Goal: Information Seeking & Learning: Understand process/instructions

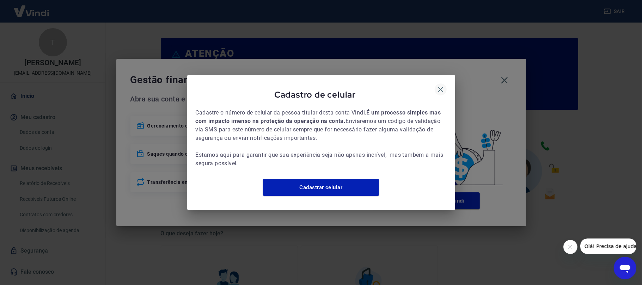
click at [437, 86] on div "Cadastro de celular" at bounding box center [321, 96] width 251 height 25
click at [441, 87] on icon "button" at bounding box center [440, 89] width 5 height 5
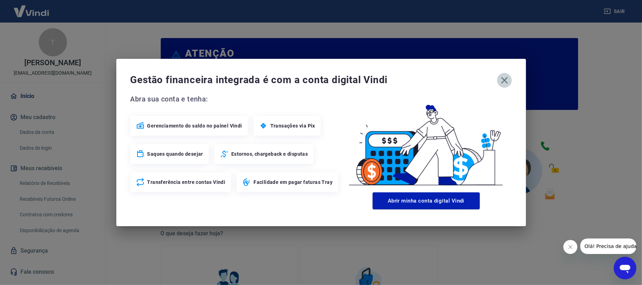
click at [507, 82] on icon "button" at bounding box center [504, 80] width 11 height 11
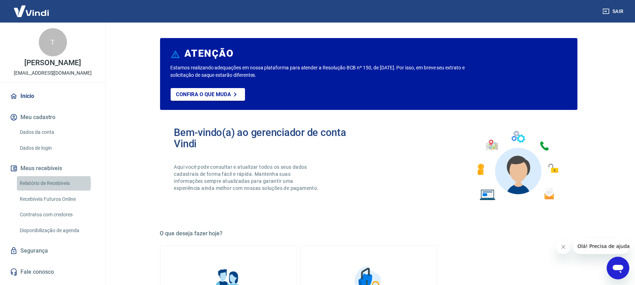
click at [53, 191] on link "Relatório de Recebíveis" at bounding box center [57, 183] width 80 height 14
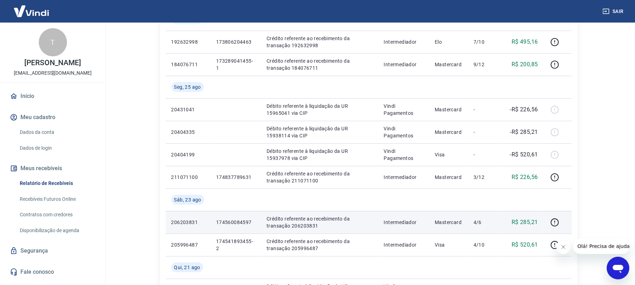
scroll to position [141, 0]
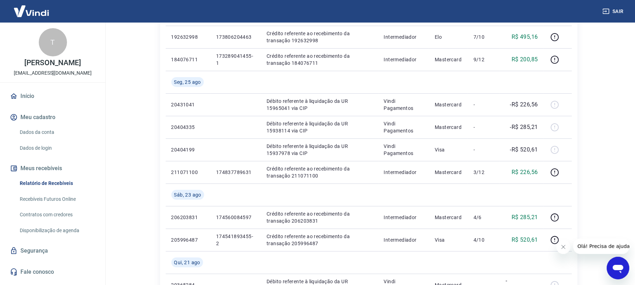
drag, startPoint x: 577, startPoint y: 249, endPoint x: 573, endPoint y: 245, distance: 5.7
click at [534, 237] on button "Olá! Precisa de ajuda?" at bounding box center [604, 246] width 63 height 16
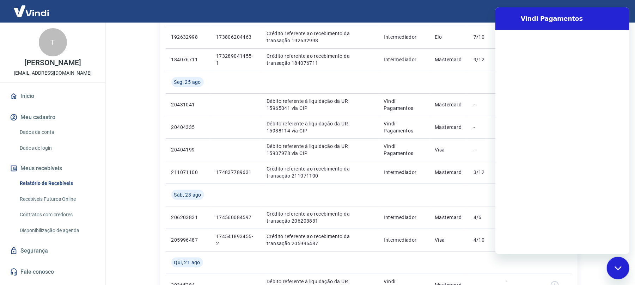
scroll to position [0, 0]
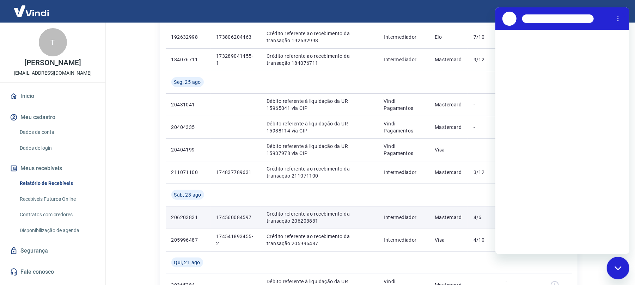
drag, startPoint x: 387, startPoint y: 223, endPoint x: 446, endPoint y: 217, distance: 59.5
click at [388, 223] on td "Intermediador" at bounding box center [403, 217] width 51 height 23
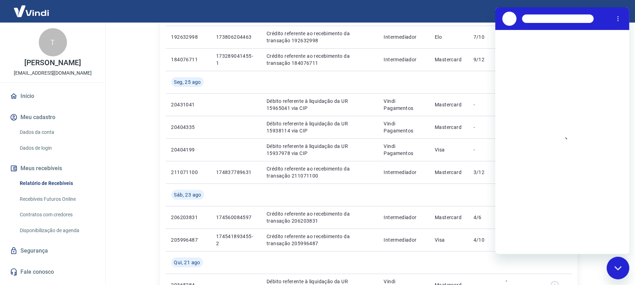
drag, startPoint x: 624, startPoint y: 267, endPoint x: 612, endPoint y: 262, distance: 12.6
click at [534, 237] on div "Fechar janela de mensagens" at bounding box center [617, 267] width 21 height 21
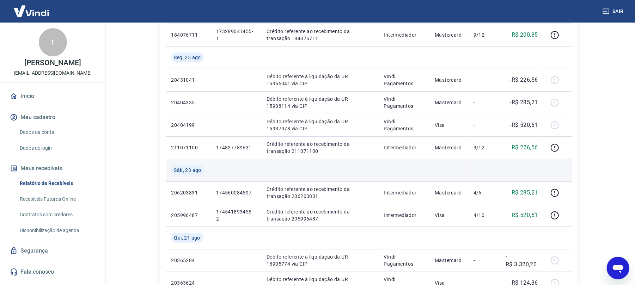
scroll to position [188, 0]
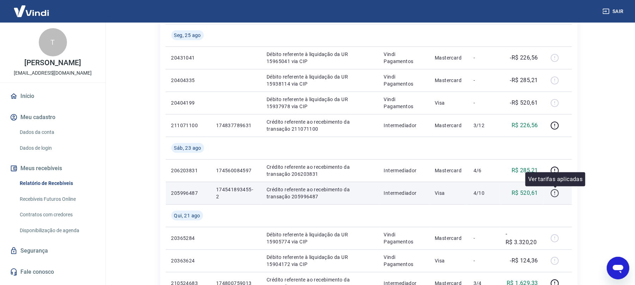
click at [534, 189] on icon "button" at bounding box center [554, 193] width 9 height 9
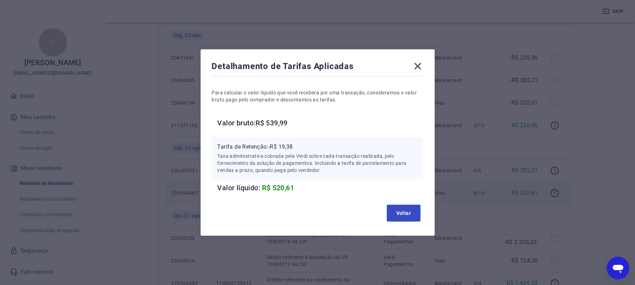
drag, startPoint x: 400, startPoint y: 223, endPoint x: 404, endPoint y: 219, distance: 6.2
click at [402, 222] on div "Voltar" at bounding box center [318, 213] width 212 height 23
drag, startPoint x: 405, startPoint y: 217, endPoint x: 542, endPoint y: 175, distance: 143.4
click at [407, 216] on button "Voltar" at bounding box center [404, 213] width 34 height 17
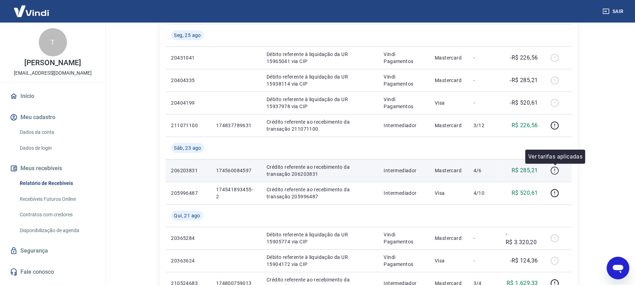
click at [534, 170] on div at bounding box center [557, 170] width 17 height 11
click at [534, 171] on icon "button" at bounding box center [554, 170] width 9 height 9
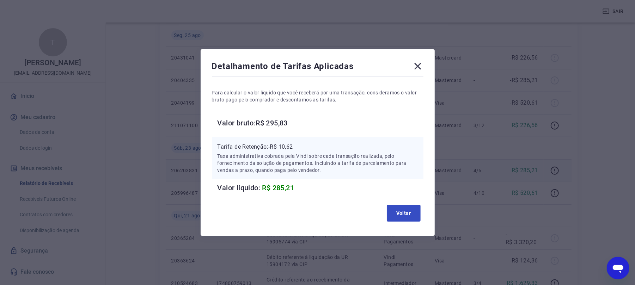
drag, startPoint x: 414, startPoint y: 198, endPoint x: 417, endPoint y: 211, distance: 13.2
click at [414, 199] on div "Detalhamento de Tarifas Aplicadas Para calcular o valor líquido que você recebe…" at bounding box center [318, 142] width 234 height 186
click at [417, 212] on button "Voltar" at bounding box center [404, 213] width 34 height 17
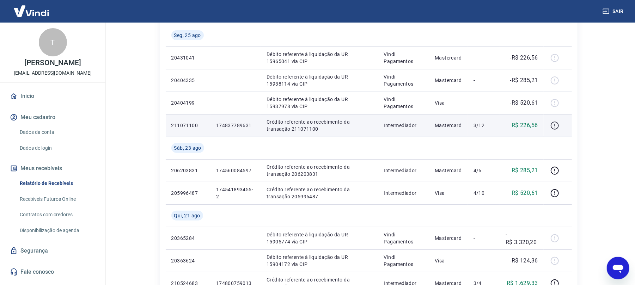
drag, startPoint x: 546, startPoint y: 171, endPoint x: 553, endPoint y: 123, distance: 47.7
click at [534, 147] on tbody "Ter, 26 ago 192632998 173806204463 Crédito referente ao recebimento da transaçã…" at bounding box center [369, 260] width 406 height 609
click at [534, 118] on div "Ver tarifas aplicadas" at bounding box center [555, 112] width 60 height 14
click at [534, 125] on icon "button" at bounding box center [555, 126] width 8 height 8
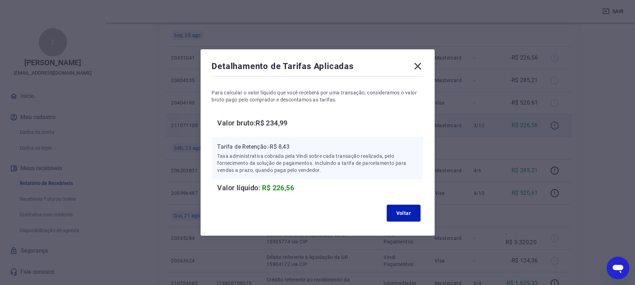
type textarea "x"
click at [404, 209] on button "Voltar" at bounding box center [404, 213] width 34 height 17
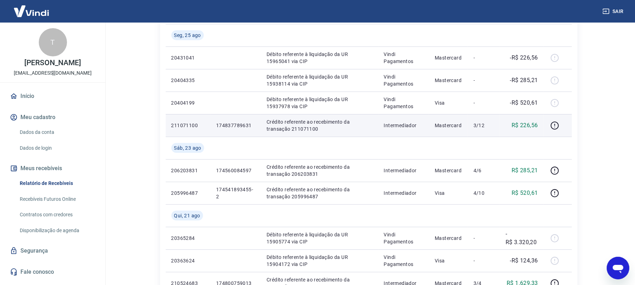
click at [534, 6] on button "Sair" at bounding box center [613, 11] width 25 height 13
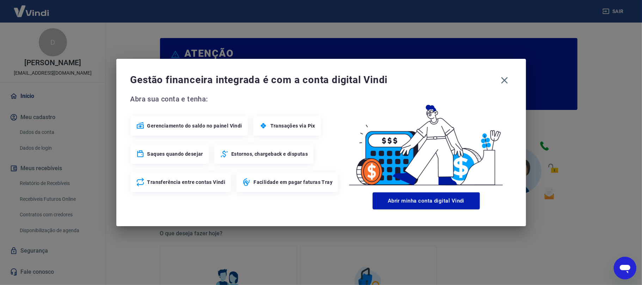
click at [504, 88] on div "Gestão financeira integrada é com a conta digital Vindi Abra sua conta e tenha:…" at bounding box center [321, 142] width 410 height 167
click at [502, 84] on icon "button" at bounding box center [504, 80] width 11 height 11
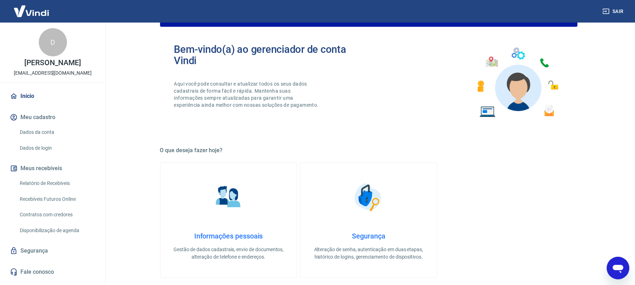
scroll to position [235, 0]
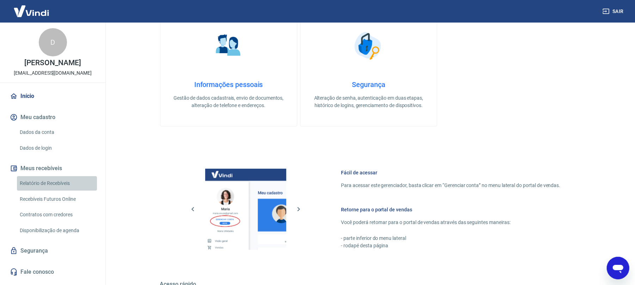
click at [57, 182] on link "Relatório de Recebíveis" at bounding box center [57, 183] width 80 height 14
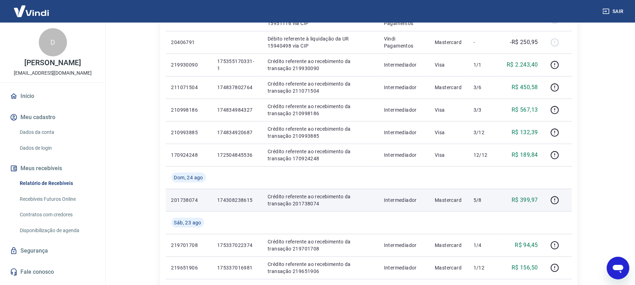
scroll to position [282, 0]
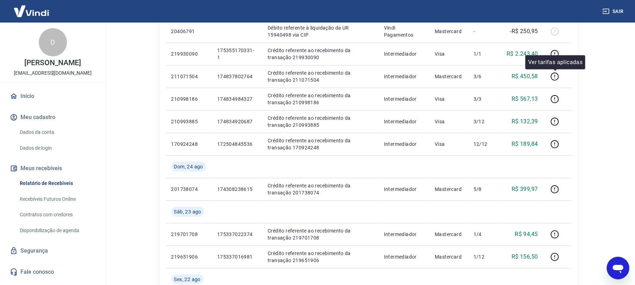
click at [553, 55] on div "Ver tarifas aplicadas" at bounding box center [555, 62] width 60 height 14
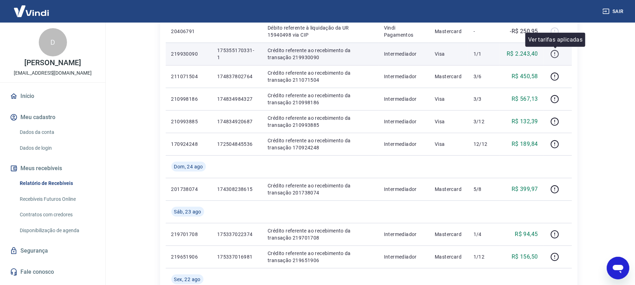
click at [559, 49] on button "button" at bounding box center [554, 53] width 11 height 11
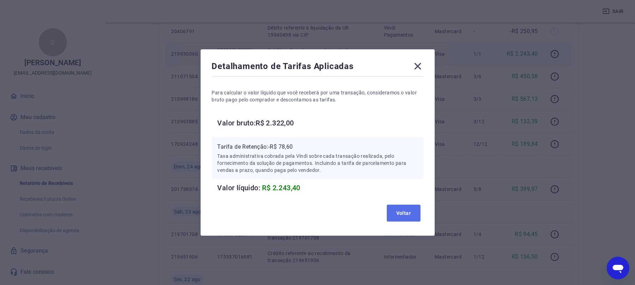
click at [402, 211] on button "Voltar" at bounding box center [404, 213] width 34 height 17
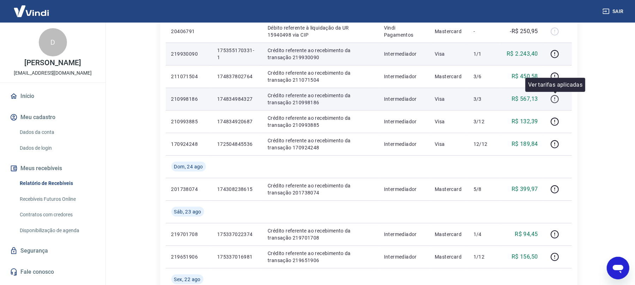
click at [558, 102] on icon "button" at bounding box center [554, 99] width 9 height 9
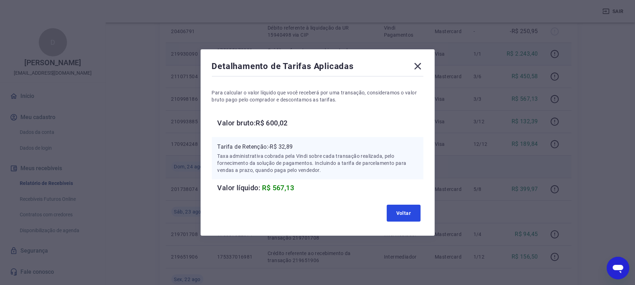
drag, startPoint x: 398, startPoint y: 214, endPoint x: 495, endPoint y: 167, distance: 107.2
click at [399, 214] on button "Voltar" at bounding box center [404, 213] width 34 height 17
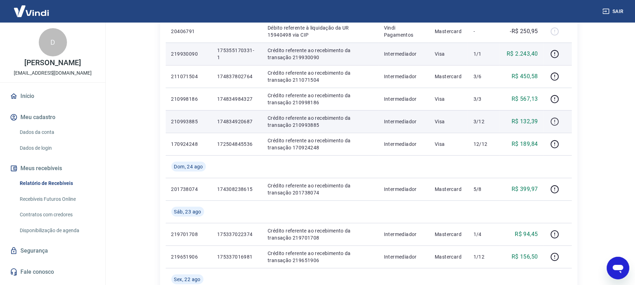
drag, startPoint x: 545, startPoint y: 130, endPoint x: 551, endPoint y: 126, distance: 6.8
click at [546, 130] on td at bounding box center [558, 121] width 28 height 23
click at [551, 125] on icon "button" at bounding box center [554, 121] width 9 height 9
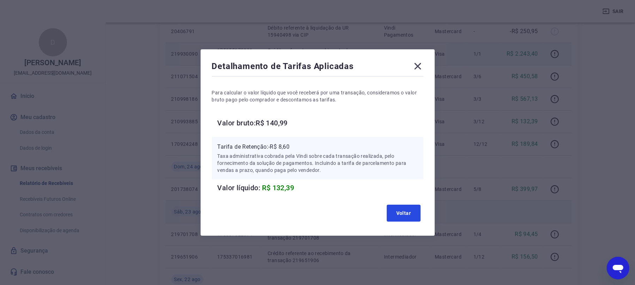
click at [405, 217] on button "Voltar" at bounding box center [404, 213] width 34 height 17
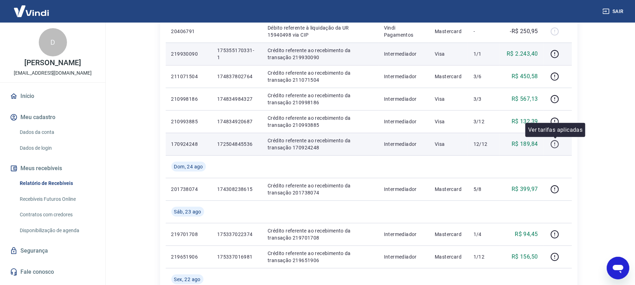
click at [559, 145] on icon "button" at bounding box center [555, 144] width 8 height 8
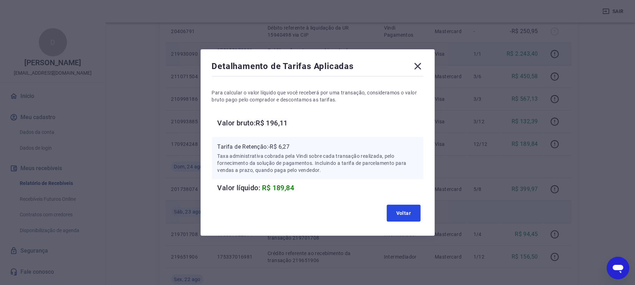
click at [405, 214] on button "Voltar" at bounding box center [404, 213] width 34 height 17
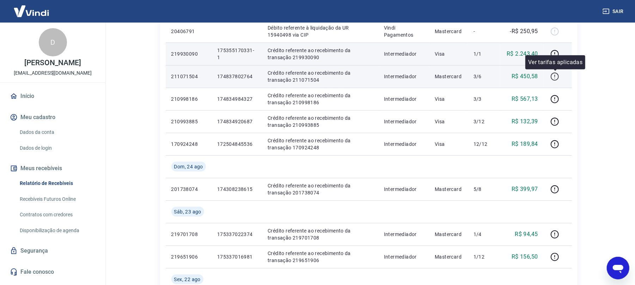
click at [555, 78] on icon "button" at bounding box center [554, 78] width 1 height 1
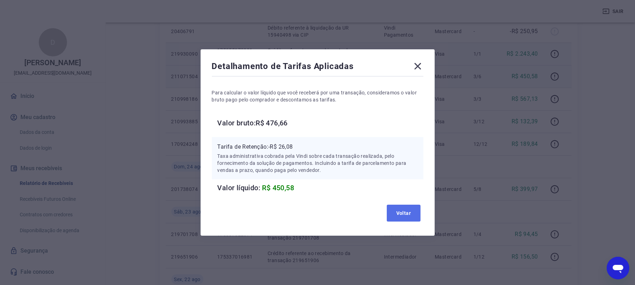
click at [403, 221] on button "Voltar" at bounding box center [404, 213] width 34 height 17
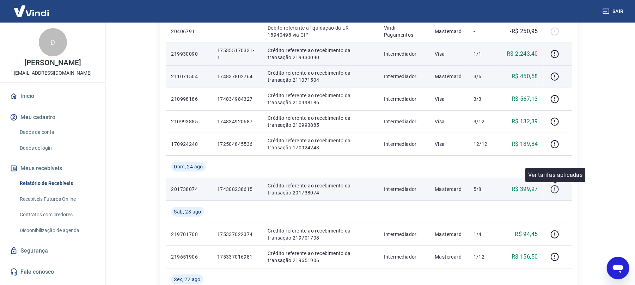
click at [551, 192] on icon "button" at bounding box center [554, 189] width 9 height 9
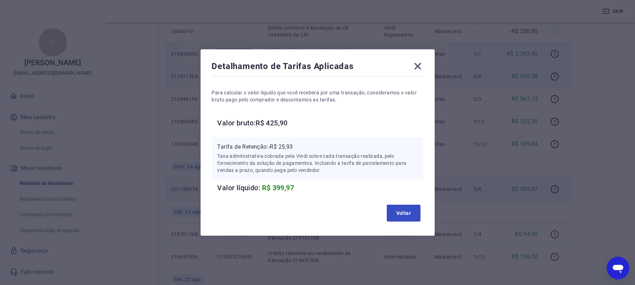
drag, startPoint x: 429, startPoint y: 215, endPoint x: 408, endPoint y: 214, distance: 20.8
click at [412, 216] on div "Detalhamento de Tarifas Aplicadas Para calcular o valor líquido que você recebe…" at bounding box center [318, 142] width 234 height 186
drag, startPoint x: 407, startPoint y: 214, endPoint x: 419, endPoint y: 212, distance: 11.5
click at [407, 214] on button "Voltar" at bounding box center [404, 213] width 34 height 17
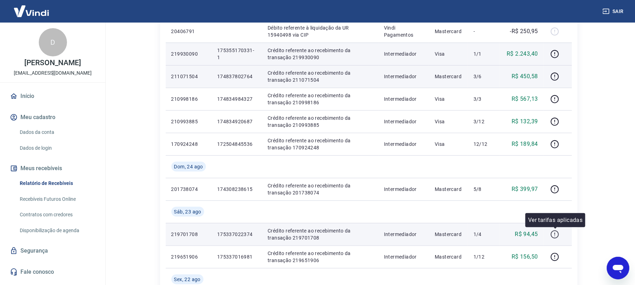
click at [559, 239] on icon "button" at bounding box center [554, 234] width 9 height 9
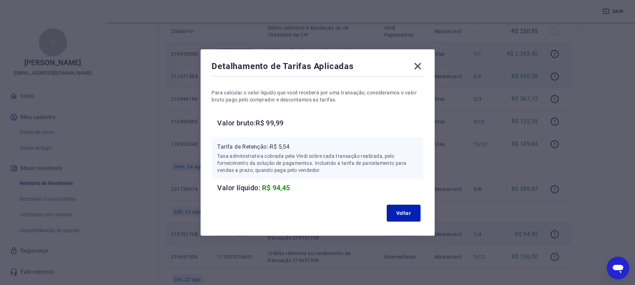
drag, startPoint x: 425, startPoint y: 213, endPoint x: 429, endPoint y: 209, distance: 5.5
click at [428, 210] on div "Detalhamento de Tarifas Aplicadas Para calcular o valor líquido que você recebe…" at bounding box center [318, 142] width 234 height 186
click at [429, 209] on div "Detalhamento de Tarifas Aplicadas Para calcular o valor líquido que você recebe…" at bounding box center [318, 142] width 234 height 186
drag, startPoint x: 407, startPoint y: 215, endPoint x: 523, endPoint y: 249, distance: 121.5
click at [407, 215] on button "Voltar" at bounding box center [404, 213] width 34 height 17
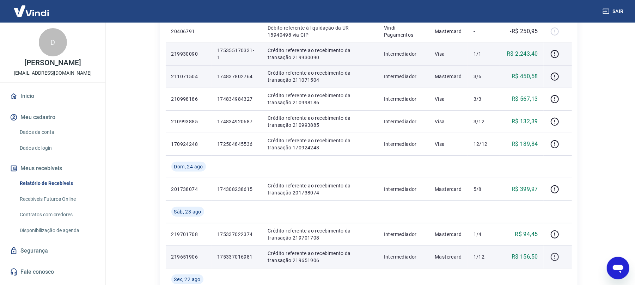
click at [551, 258] on icon "button" at bounding box center [554, 257] width 9 height 9
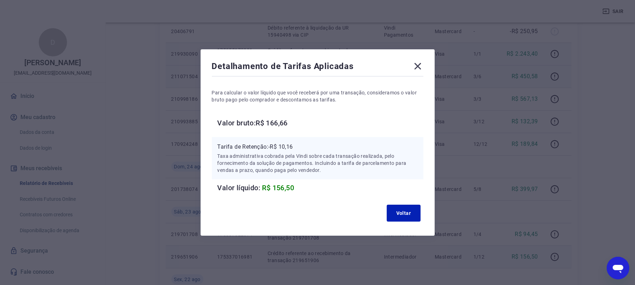
drag, startPoint x: 409, startPoint y: 68, endPoint x: 423, endPoint y: 68, distance: 13.8
click at [422, 68] on div "Detalhamento de Tarifas Aplicadas" at bounding box center [318, 68] width 212 height 14
click at [421, 68] on icon at bounding box center [417, 66] width 7 height 7
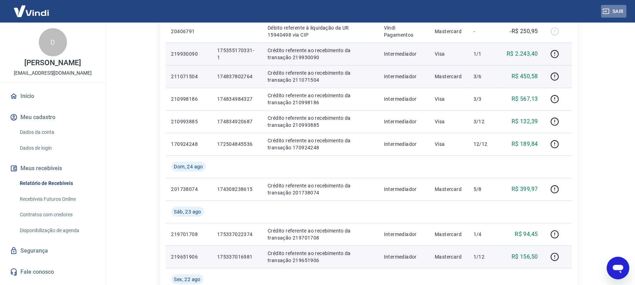
click at [609, 8] on button "Sair" at bounding box center [613, 11] width 25 height 13
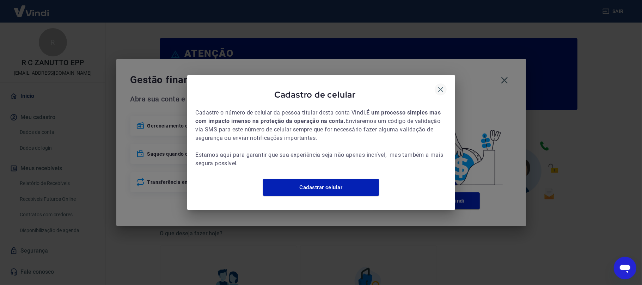
click at [439, 87] on icon "button" at bounding box center [440, 89] width 5 height 5
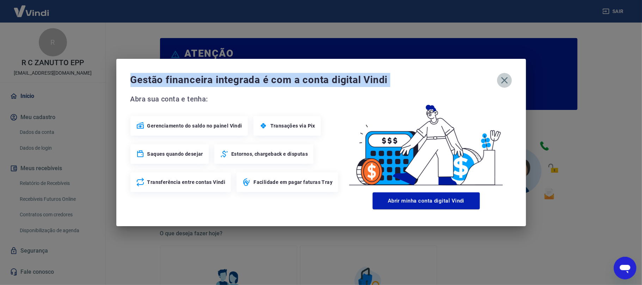
click at [509, 82] on icon "button" at bounding box center [504, 80] width 11 height 11
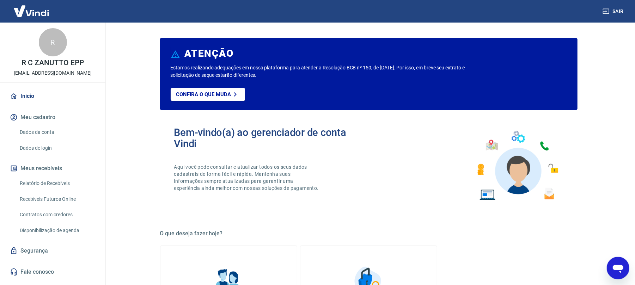
drag, startPoint x: 50, startPoint y: 182, endPoint x: 66, endPoint y: 206, distance: 28.3
click at [50, 183] on link "Relatório de Recebíveis" at bounding box center [57, 183] width 80 height 14
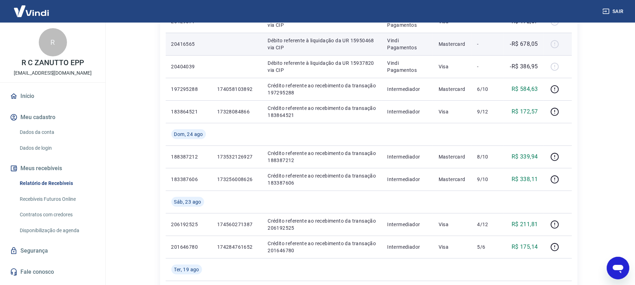
scroll to position [235, 0]
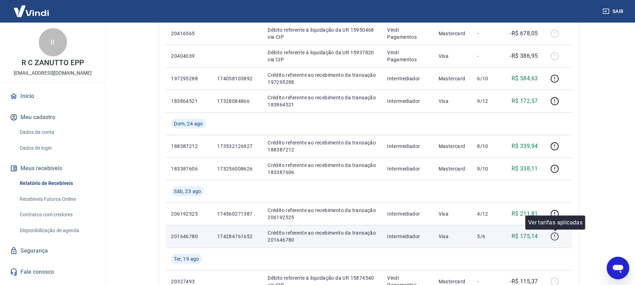
click at [553, 240] on icon "button" at bounding box center [554, 236] width 9 height 9
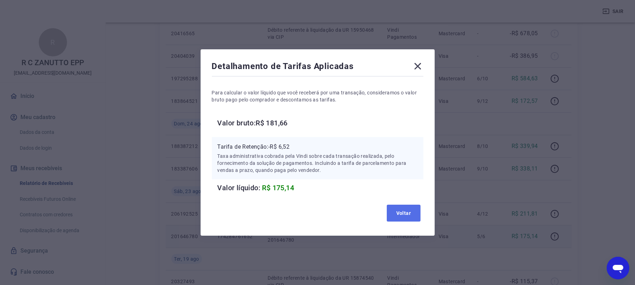
click at [411, 220] on button "Voltar" at bounding box center [404, 213] width 34 height 17
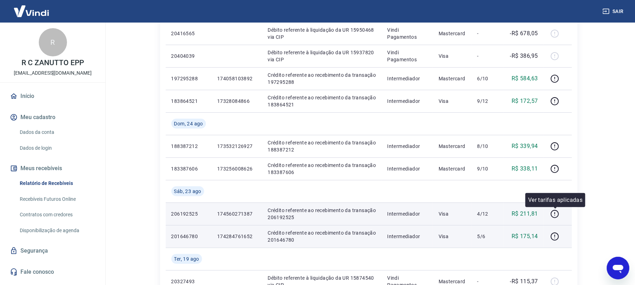
click at [561, 216] on div at bounding box center [557, 213] width 17 height 11
click at [554, 212] on icon "button" at bounding box center [554, 214] width 9 height 9
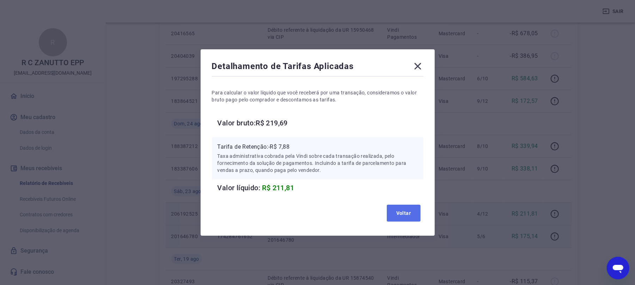
click at [413, 206] on button "Voltar" at bounding box center [404, 213] width 34 height 17
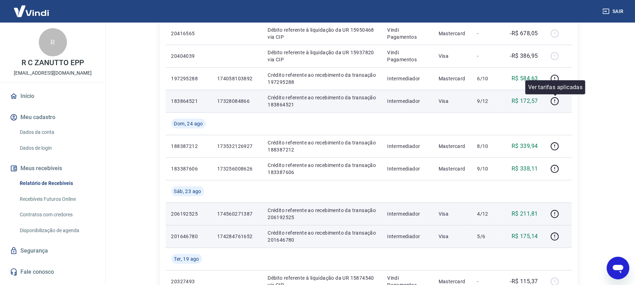
click at [562, 95] on td at bounding box center [558, 101] width 28 height 23
click at [554, 100] on icon "button" at bounding box center [554, 101] width 9 height 9
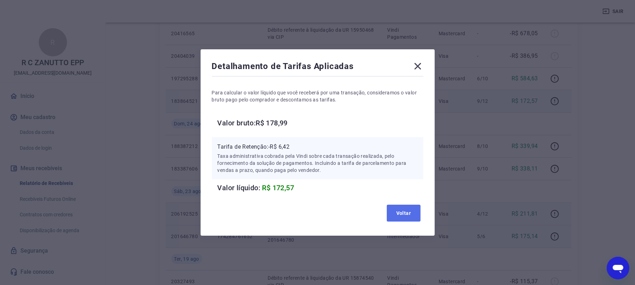
click at [410, 210] on button "Voltar" at bounding box center [404, 213] width 34 height 17
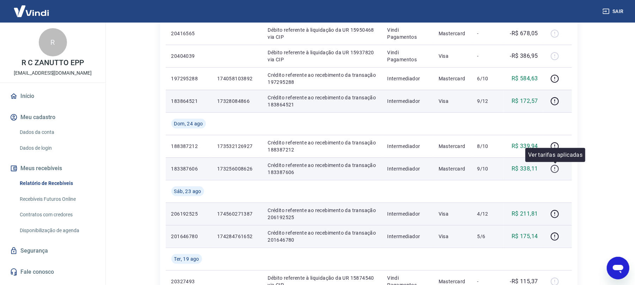
click at [557, 169] on icon "button" at bounding box center [554, 169] width 9 height 9
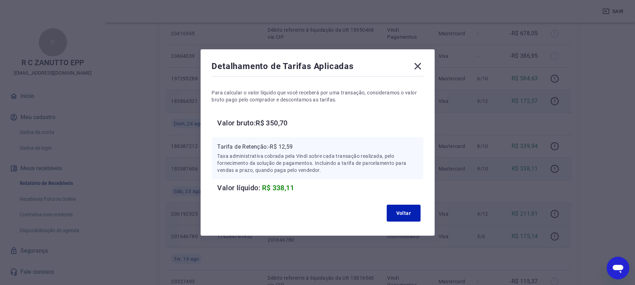
click at [222, 96] on p "Para calcular o valor líquido que você receberá por uma transação, consideramos…" at bounding box center [318, 96] width 212 height 14
drag, startPoint x: 415, startPoint y: 207, endPoint x: 526, endPoint y: 195, distance: 111.7
click at [415, 207] on button "Voltar" at bounding box center [404, 213] width 34 height 17
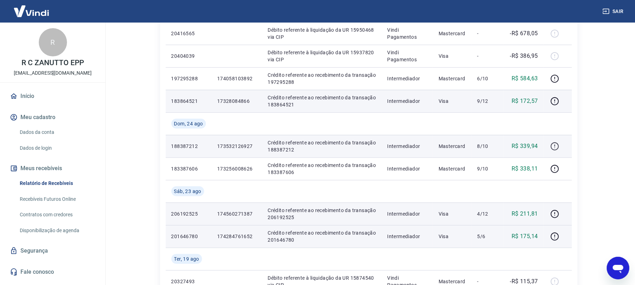
click at [557, 142] on button "button" at bounding box center [554, 146] width 11 height 11
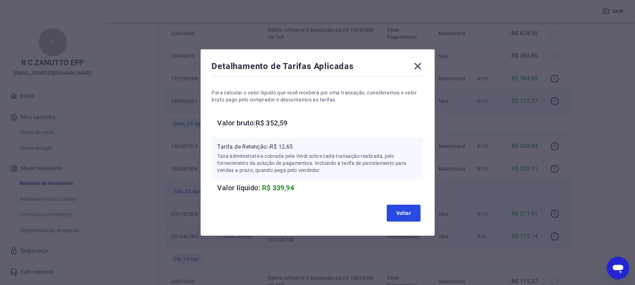
drag, startPoint x: 410, startPoint y: 212, endPoint x: 423, endPoint y: 191, distance: 24.7
click at [411, 208] on button "Voltar" at bounding box center [404, 213] width 34 height 17
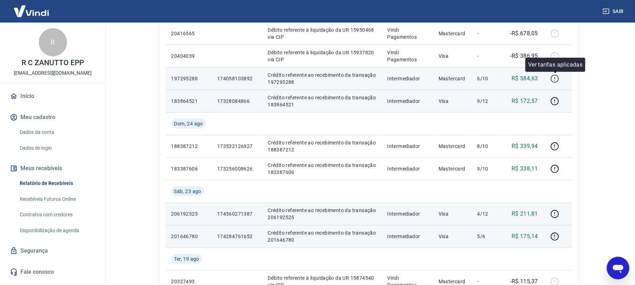
click at [553, 72] on div at bounding box center [555, 72] width 4 height 2
click at [558, 78] on icon "button" at bounding box center [554, 78] width 9 height 9
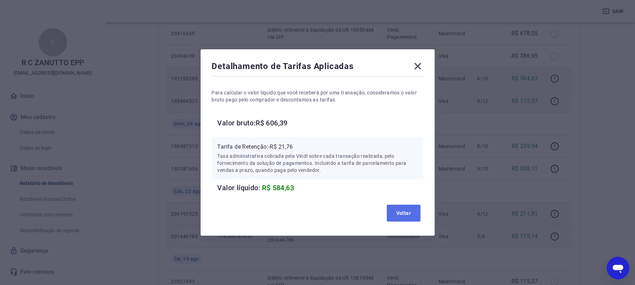
click at [411, 209] on button "Voltar" at bounding box center [404, 213] width 34 height 17
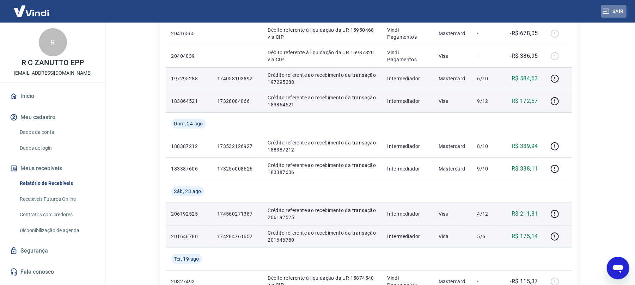
click at [607, 10] on icon "button" at bounding box center [605, 11] width 7 height 7
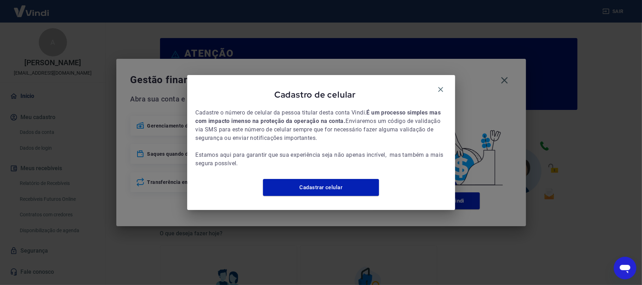
click at [438, 91] on div "Cadastro de celular" at bounding box center [321, 96] width 251 height 25
click at [439, 87] on icon "button" at bounding box center [440, 89] width 5 height 5
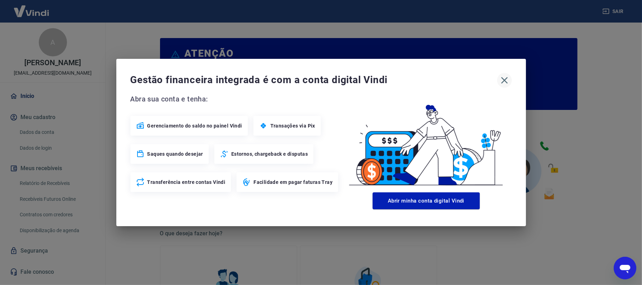
click at [505, 80] on icon "button" at bounding box center [504, 80] width 11 height 11
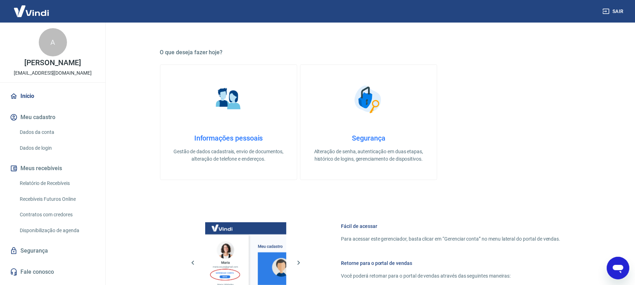
scroll to position [188, 0]
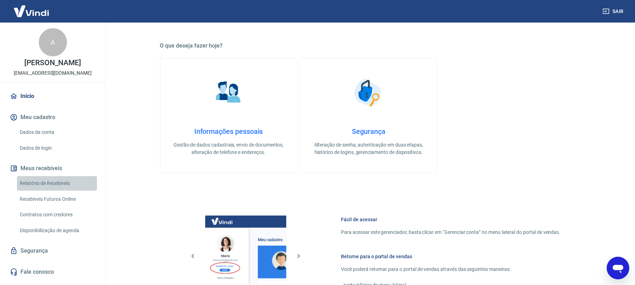
click at [64, 190] on link "Relatório de Recebíveis" at bounding box center [57, 183] width 80 height 14
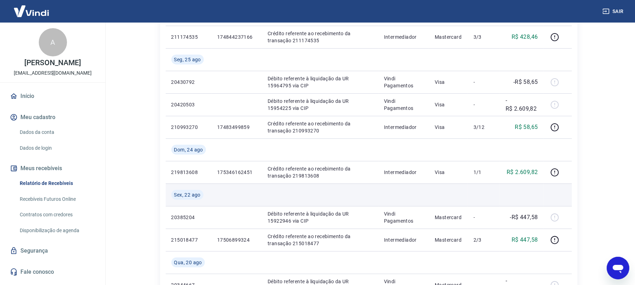
scroll to position [94, 0]
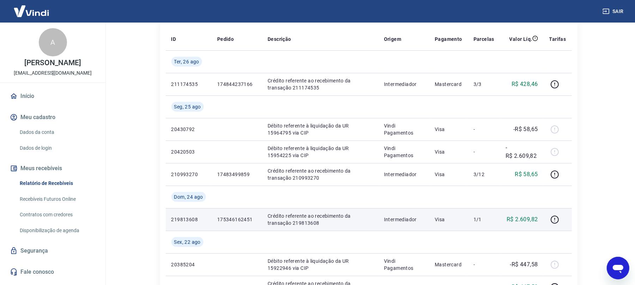
click at [549, 213] on td at bounding box center [558, 219] width 28 height 23
click at [553, 220] on icon "button" at bounding box center [554, 219] width 9 height 9
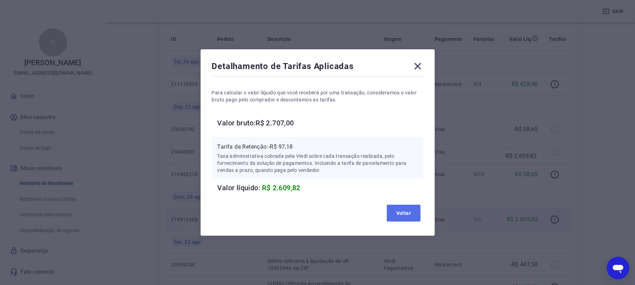
drag, startPoint x: 413, startPoint y: 215, endPoint x: 481, endPoint y: 183, distance: 74.6
click at [413, 216] on button "Voltar" at bounding box center [404, 213] width 34 height 17
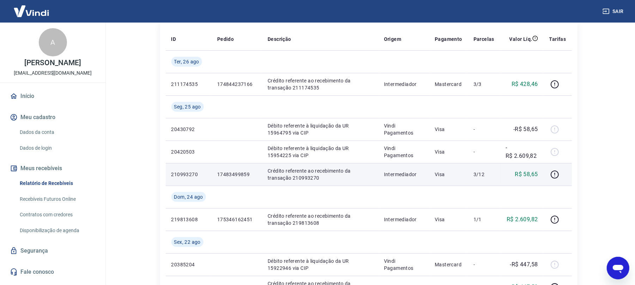
click at [548, 179] on td at bounding box center [558, 174] width 28 height 23
click at [554, 174] on icon "button" at bounding box center [554, 174] width 9 height 9
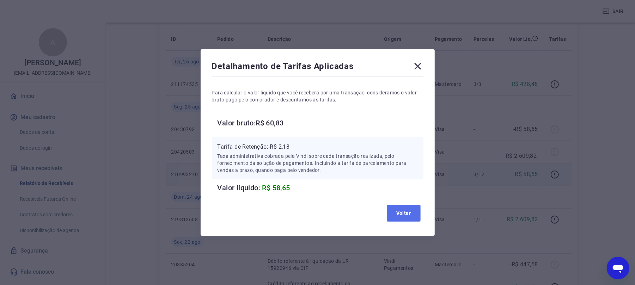
click at [416, 218] on button "Voltar" at bounding box center [404, 213] width 34 height 17
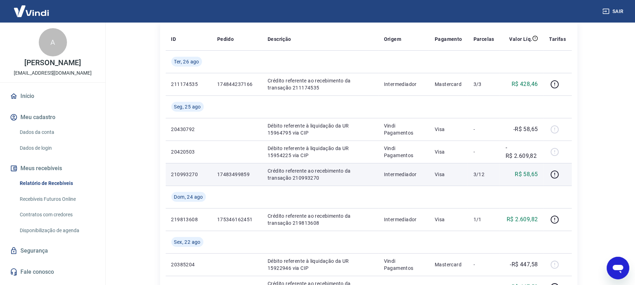
click at [618, 15] on button "Sair" at bounding box center [613, 11] width 25 height 13
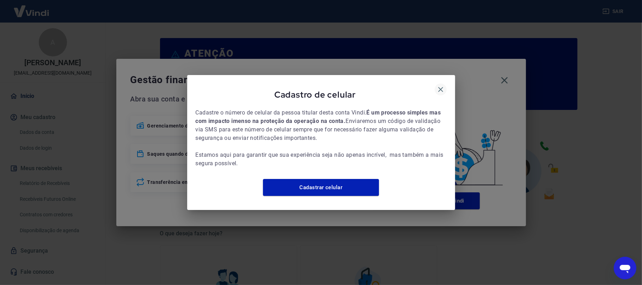
click at [445, 85] on icon "button" at bounding box center [440, 89] width 8 height 8
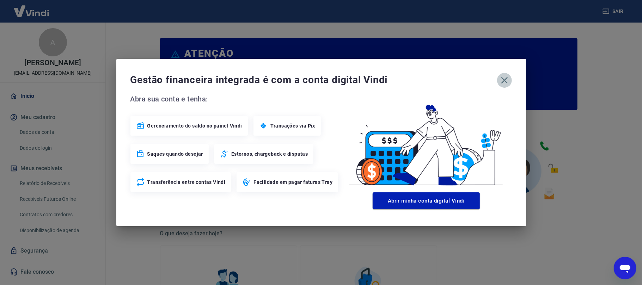
click at [506, 81] on icon "button" at bounding box center [504, 80] width 11 height 11
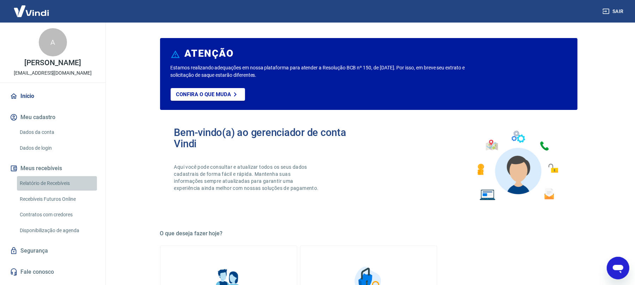
click at [63, 185] on link "Relatório de Recebíveis" at bounding box center [57, 183] width 80 height 14
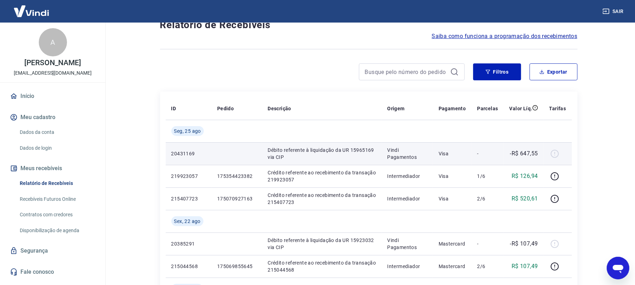
scroll to position [47, 0]
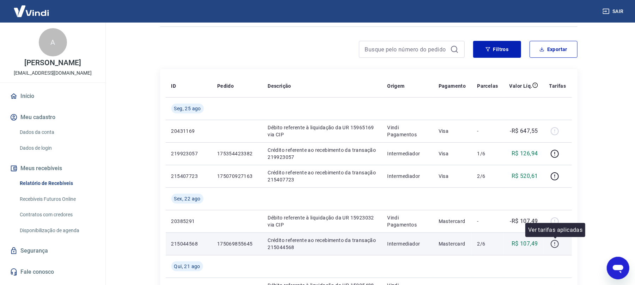
click at [556, 241] on icon "button" at bounding box center [554, 244] width 9 height 9
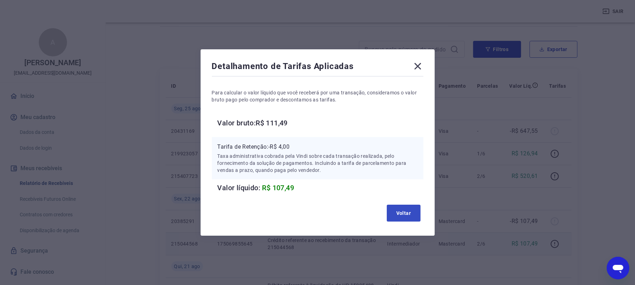
drag, startPoint x: 392, startPoint y: 229, endPoint x: 406, endPoint y: 215, distance: 19.9
click at [393, 229] on div "Detalhamento de Tarifas Aplicadas Para calcular o valor líquido que você recebe…" at bounding box center [318, 142] width 234 height 186
drag, startPoint x: 407, startPoint y: 215, endPoint x: 533, endPoint y: 188, distance: 129.0
click at [417, 211] on button "Voltar" at bounding box center [404, 213] width 34 height 17
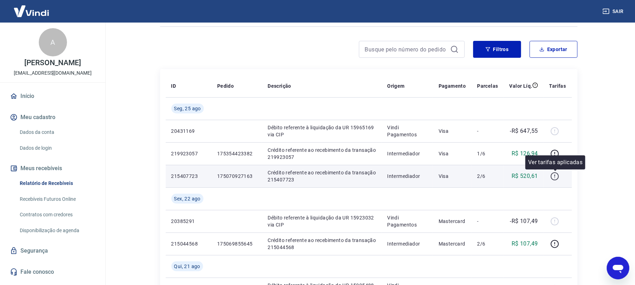
click at [549, 179] on button "button" at bounding box center [554, 176] width 11 height 11
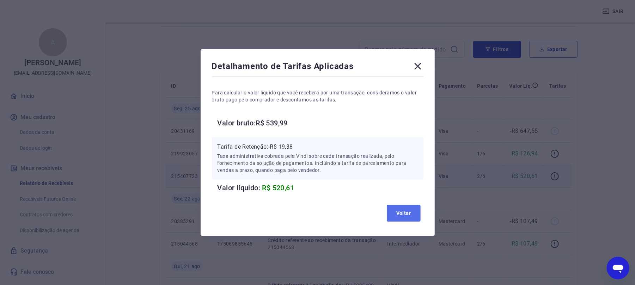
click at [418, 212] on button "Voltar" at bounding box center [404, 213] width 34 height 17
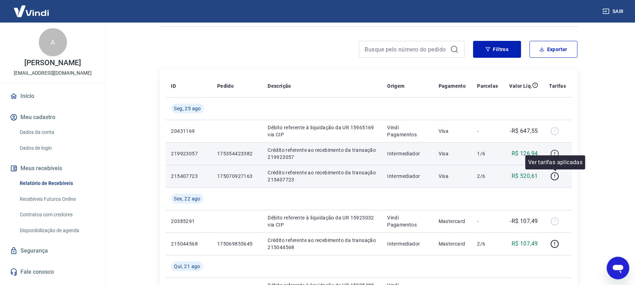
drag, startPoint x: 560, startPoint y: 157, endPoint x: 553, endPoint y: 151, distance: 8.5
click at [558, 155] on div "Ver tarifas aplicadas" at bounding box center [555, 162] width 60 height 14
click at [553, 151] on icon "button" at bounding box center [555, 154] width 8 height 8
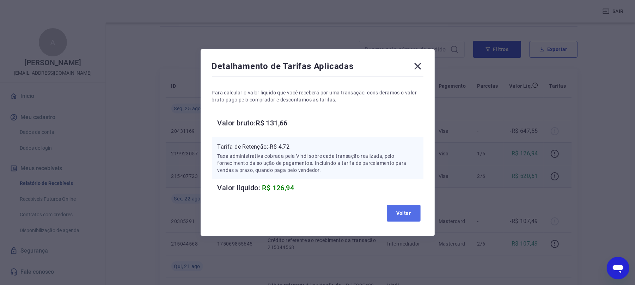
click at [406, 208] on button "Voltar" at bounding box center [404, 213] width 34 height 17
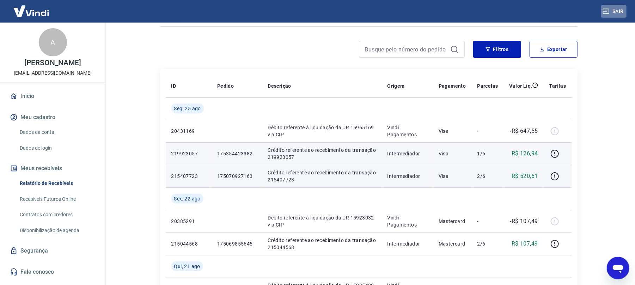
click at [612, 10] on button "Sair" at bounding box center [613, 11] width 25 height 13
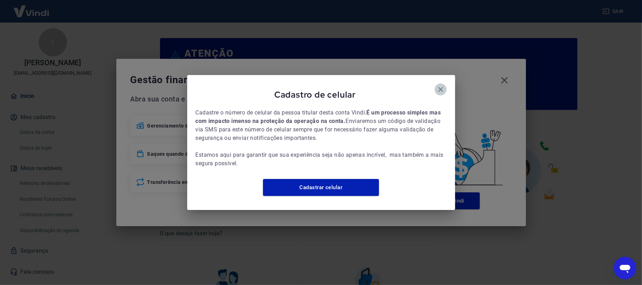
click at [440, 89] on icon "button" at bounding box center [440, 89] width 8 height 8
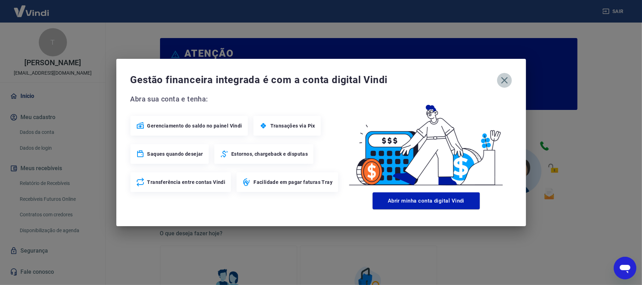
drag, startPoint x: 508, startPoint y: 74, endPoint x: 505, endPoint y: 78, distance: 5.0
click at [508, 74] on button "button" at bounding box center [504, 80] width 15 height 15
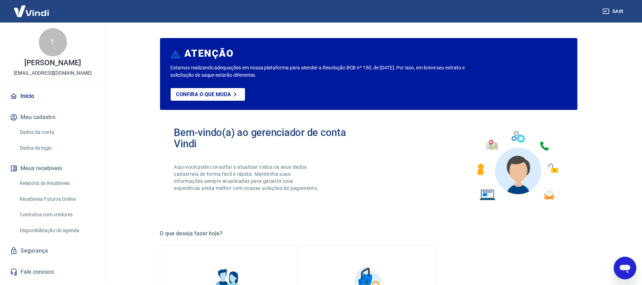
click at [505, 78] on icon "button" at bounding box center [504, 80] width 11 height 11
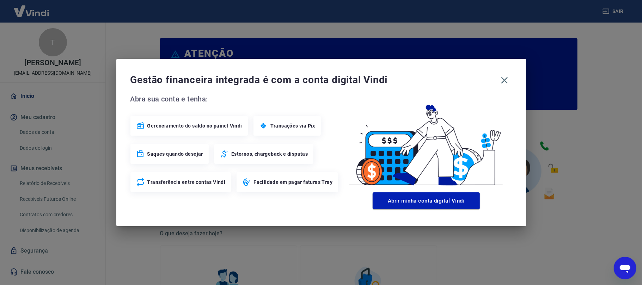
click at [28, 178] on div "Gestão financeira integrada é com a conta digital Vindi Abra sua conta e tenha:…" at bounding box center [321, 142] width 642 height 285
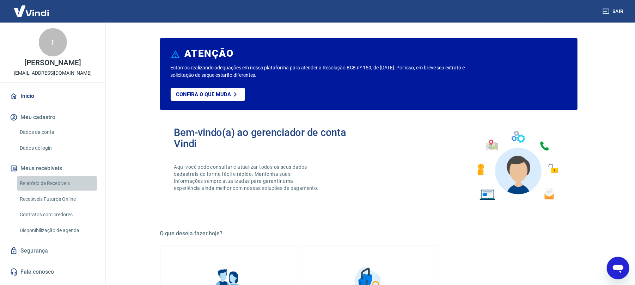
click at [55, 186] on link "Relatório de Recebíveis" at bounding box center [57, 183] width 80 height 14
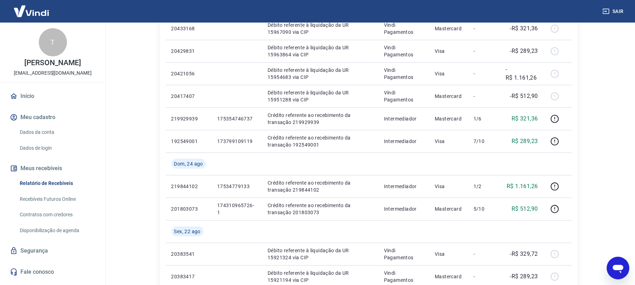
scroll to position [235, 0]
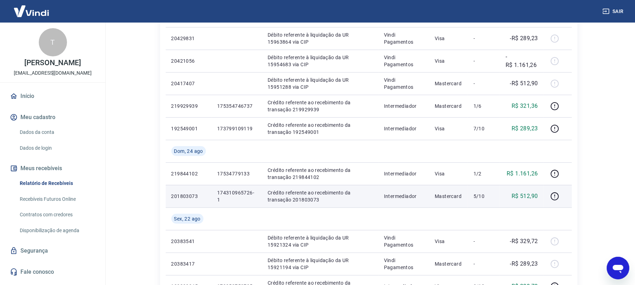
scroll to position [141, 0]
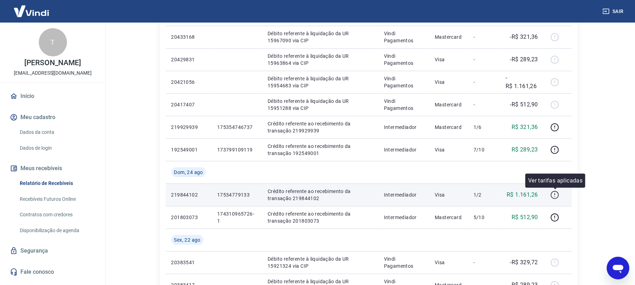
click at [556, 196] on icon "button" at bounding box center [554, 195] width 9 height 9
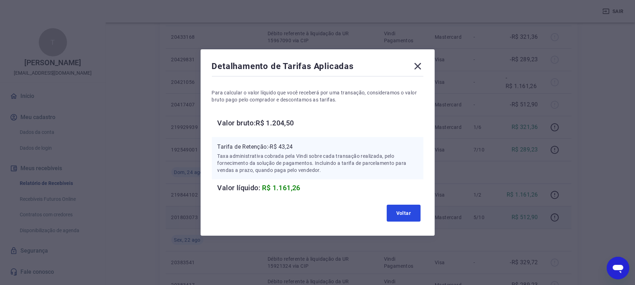
click at [415, 210] on button "Voltar" at bounding box center [404, 213] width 34 height 17
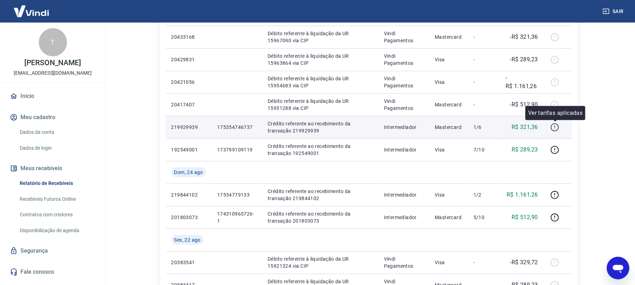
click at [558, 127] on icon "button" at bounding box center [554, 127] width 9 height 9
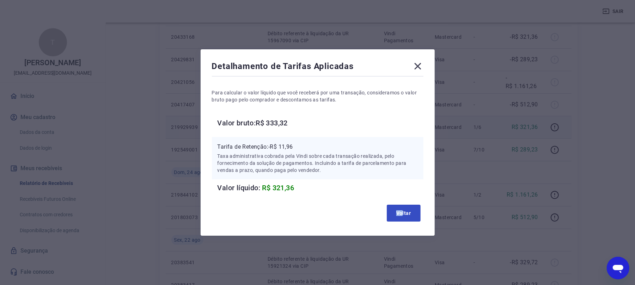
drag, startPoint x: 385, startPoint y: 224, endPoint x: 409, endPoint y: 216, distance: 25.5
click at [407, 217] on div "Voltar" at bounding box center [318, 213] width 212 height 23
click at [416, 214] on button "Voltar" at bounding box center [404, 213] width 34 height 17
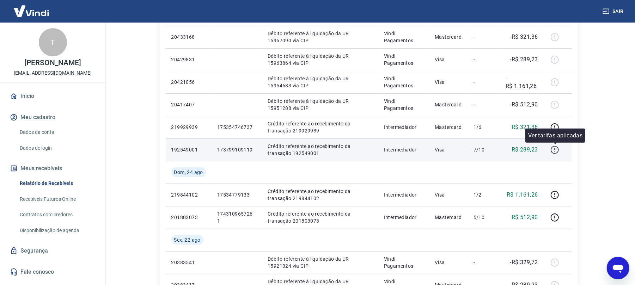
click at [551, 146] on icon "button" at bounding box center [554, 150] width 9 height 9
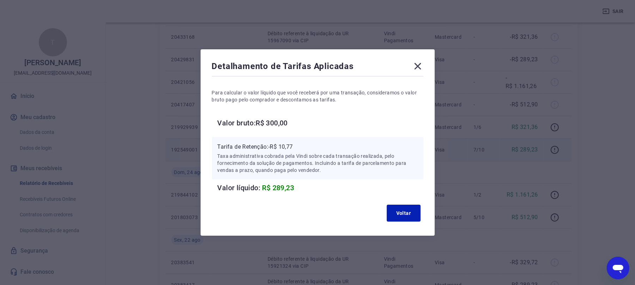
click at [384, 219] on div "Voltar" at bounding box center [318, 213] width 212 height 23
click at [404, 216] on button "Voltar" at bounding box center [404, 213] width 34 height 17
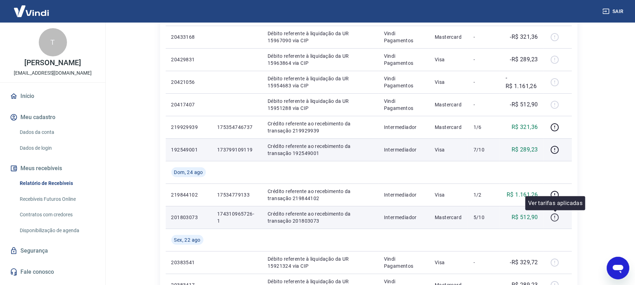
click at [555, 219] on icon "button" at bounding box center [554, 219] width 1 height 1
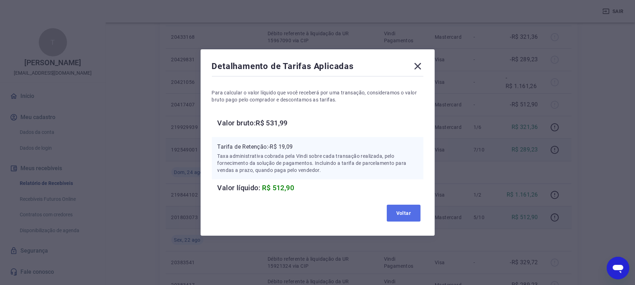
click at [407, 214] on button "Voltar" at bounding box center [404, 213] width 34 height 17
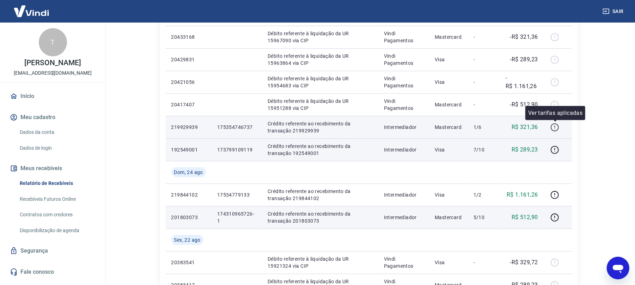
click at [552, 130] on icon "button" at bounding box center [554, 127] width 9 height 9
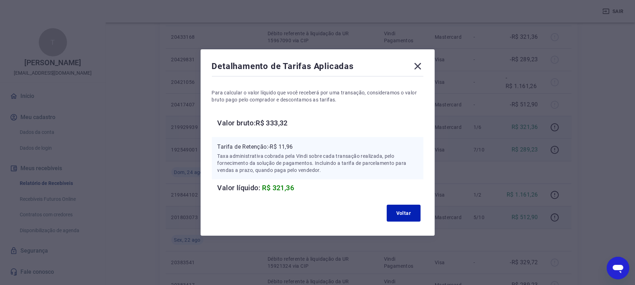
drag, startPoint x: 414, startPoint y: 198, endPoint x: 421, endPoint y: 223, distance: 25.6
click at [414, 203] on div "Detalhamento de Tarifas Aplicadas Para calcular o valor líquido que você recebe…" at bounding box center [318, 142] width 234 height 186
click at [422, 223] on div "Voltar" at bounding box center [318, 213] width 212 height 23
click at [412, 215] on button "Voltar" at bounding box center [404, 213] width 34 height 17
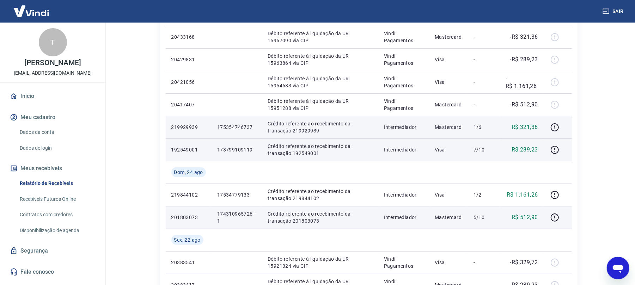
click at [596, 14] on div "Sair" at bounding box center [317, 11] width 635 height 23
click at [618, 12] on button "Sair" at bounding box center [613, 11] width 25 height 13
